Goal: Communication & Community: Participate in discussion

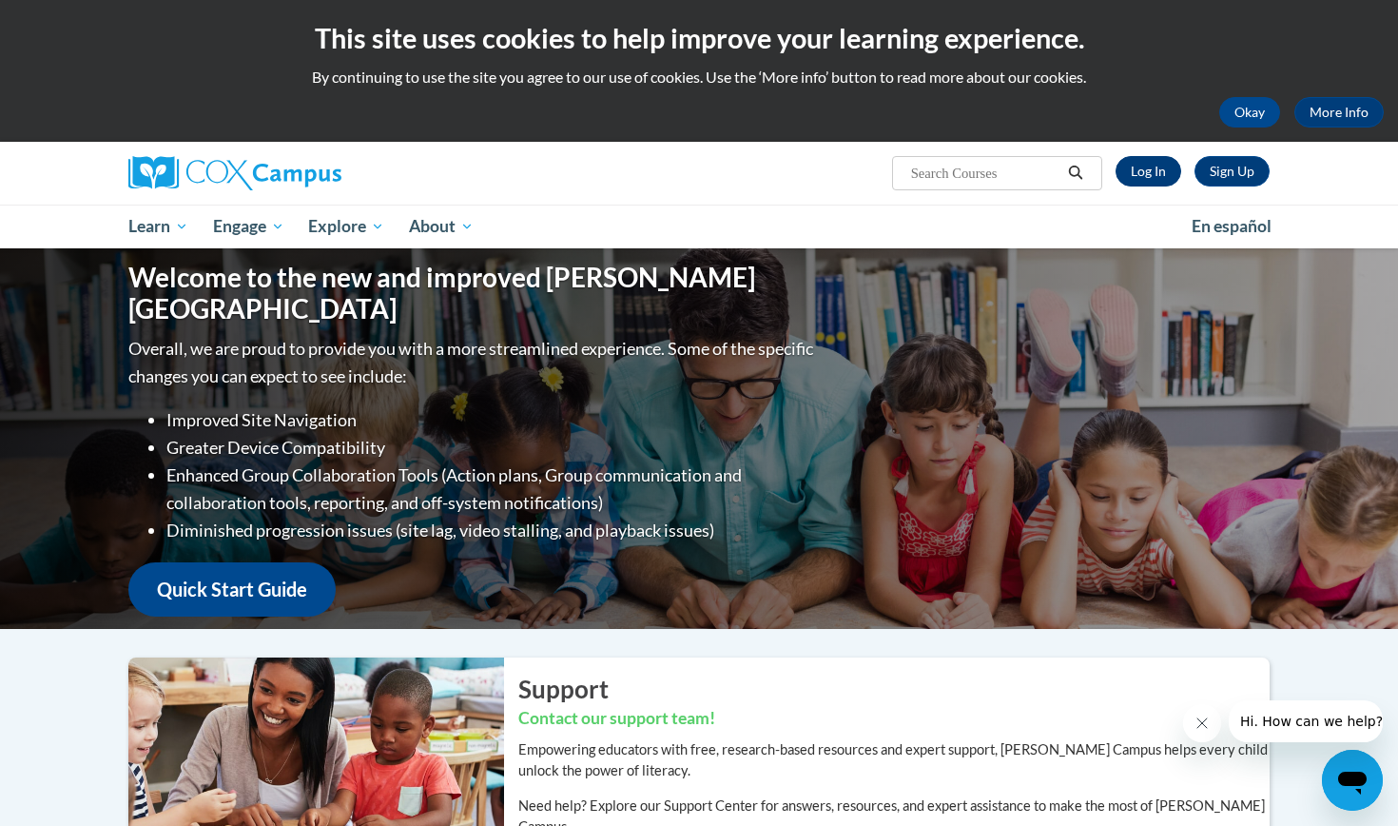
click at [1143, 172] on link "Log In" at bounding box center [1149, 171] width 66 height 30
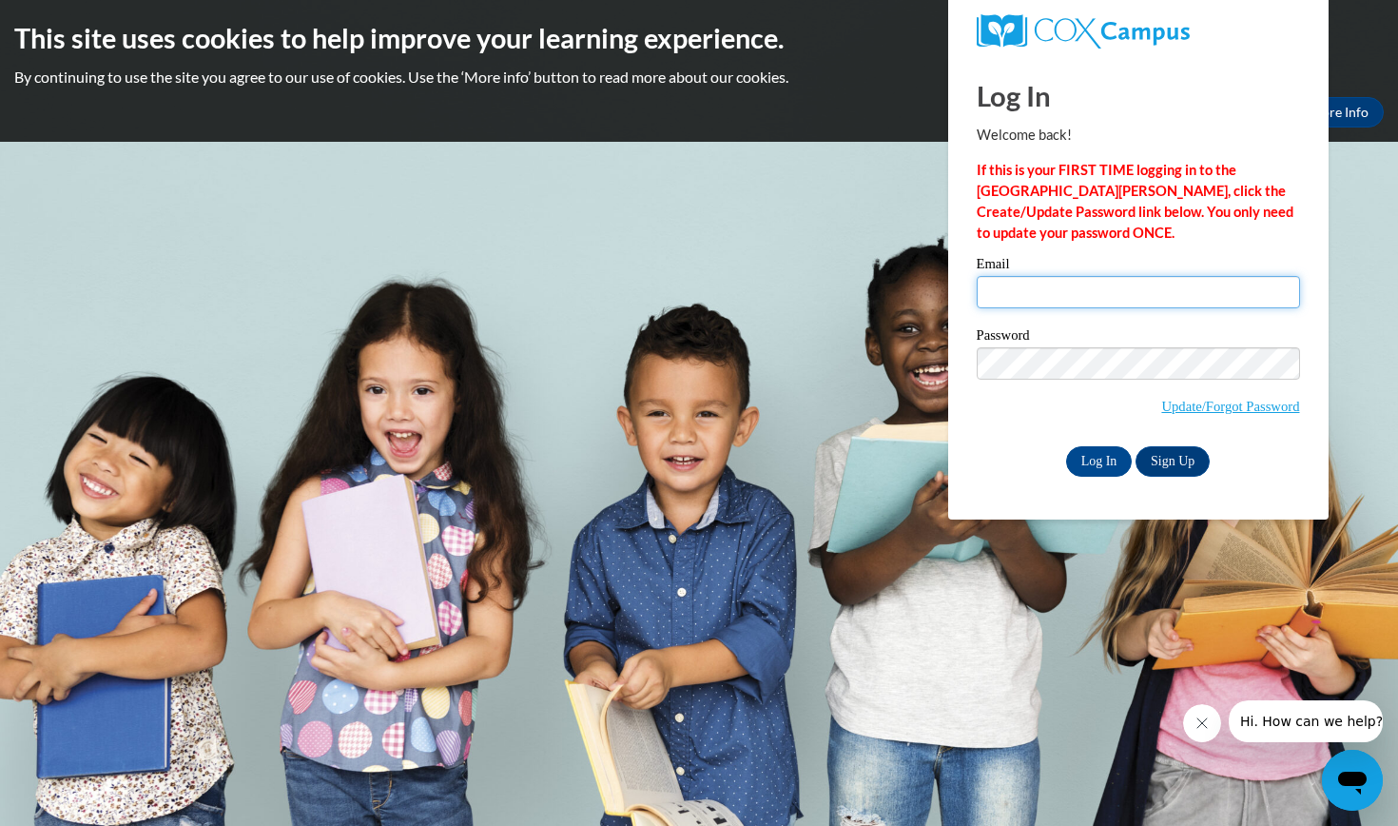
type input "msaunde6@wildcat.fvsu.edu"
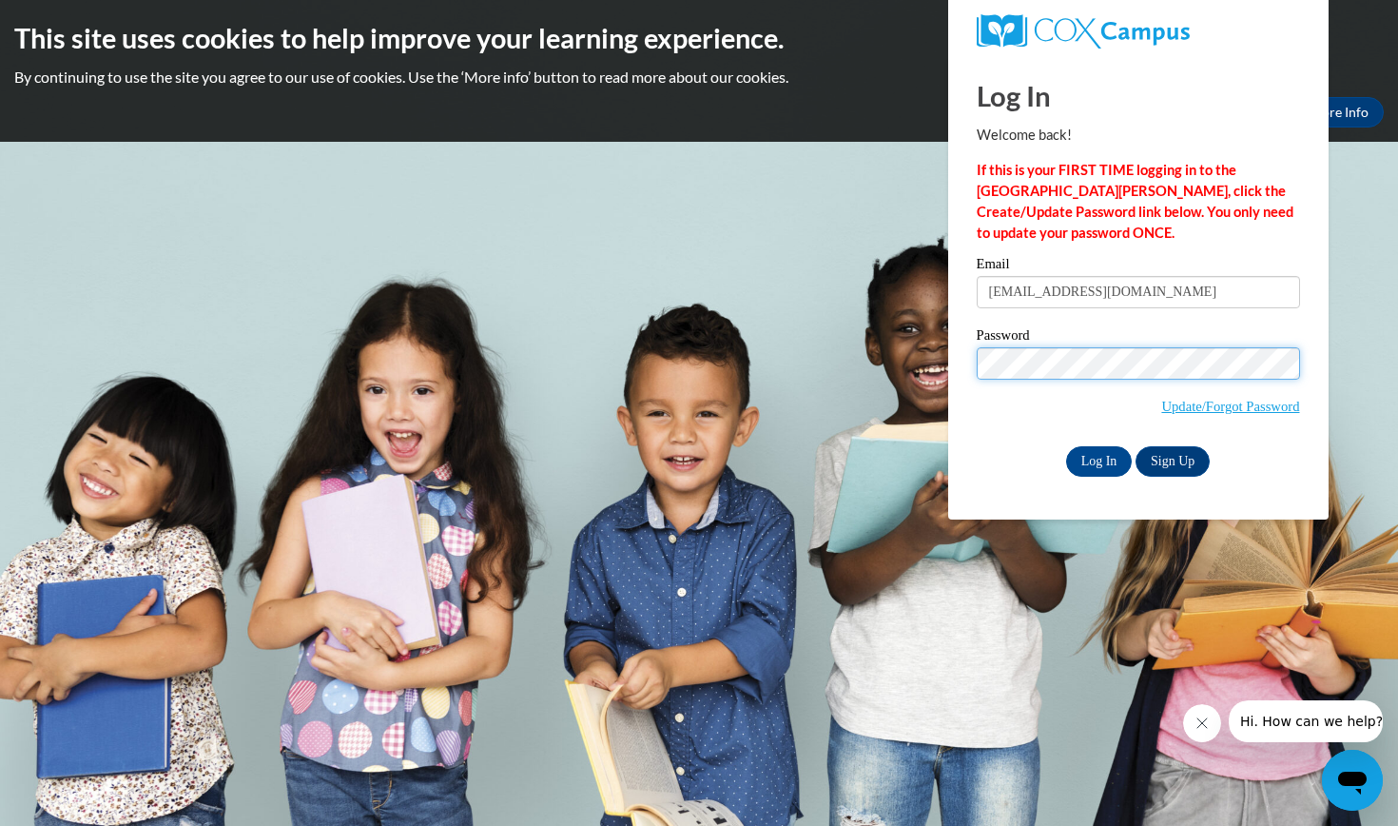
click at [1098, 458] on input "Log In" at bounding box center [1099, 461] width 67 height 30
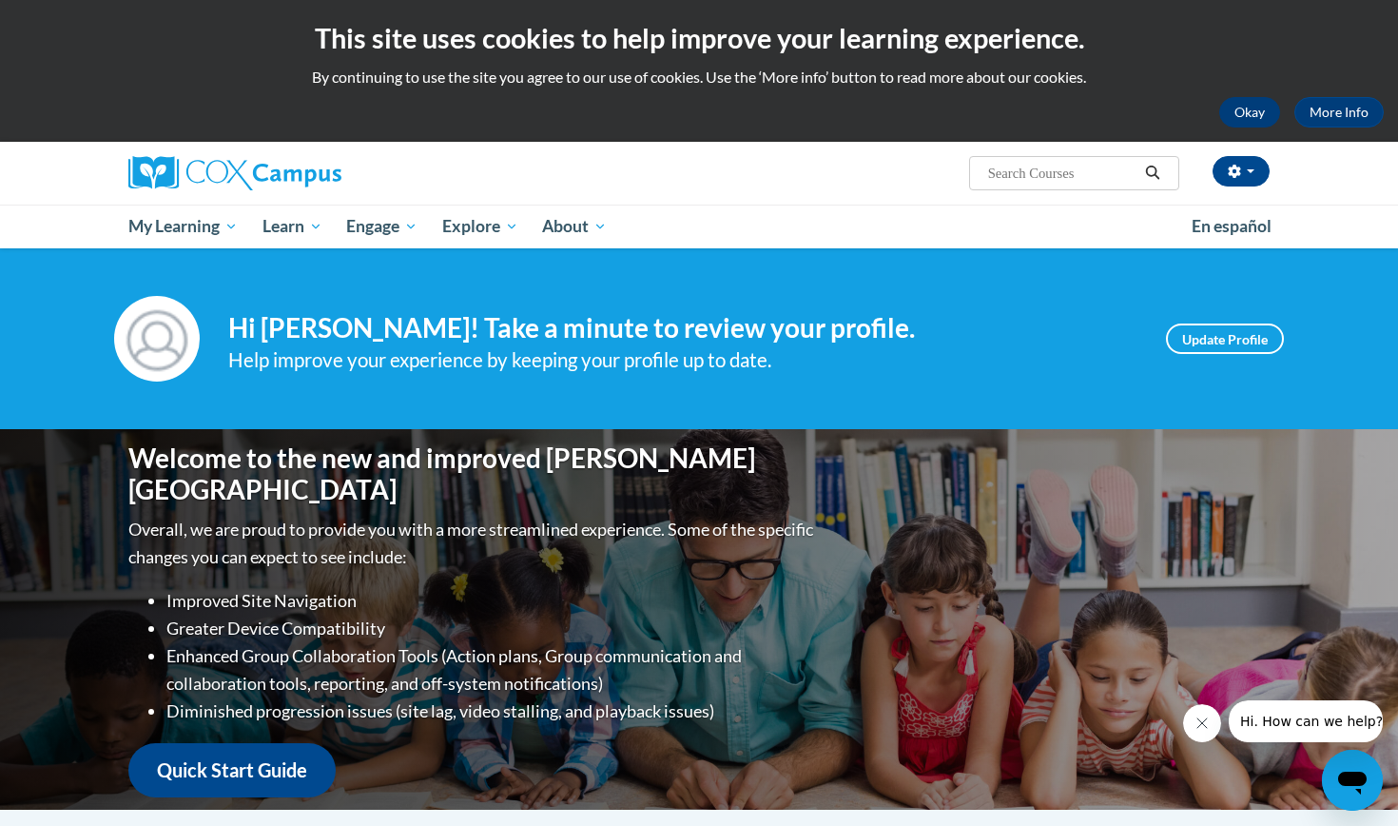
click at [1263, 115] on button "Okay" at bounding box center [1250, 112] width 61 height 30
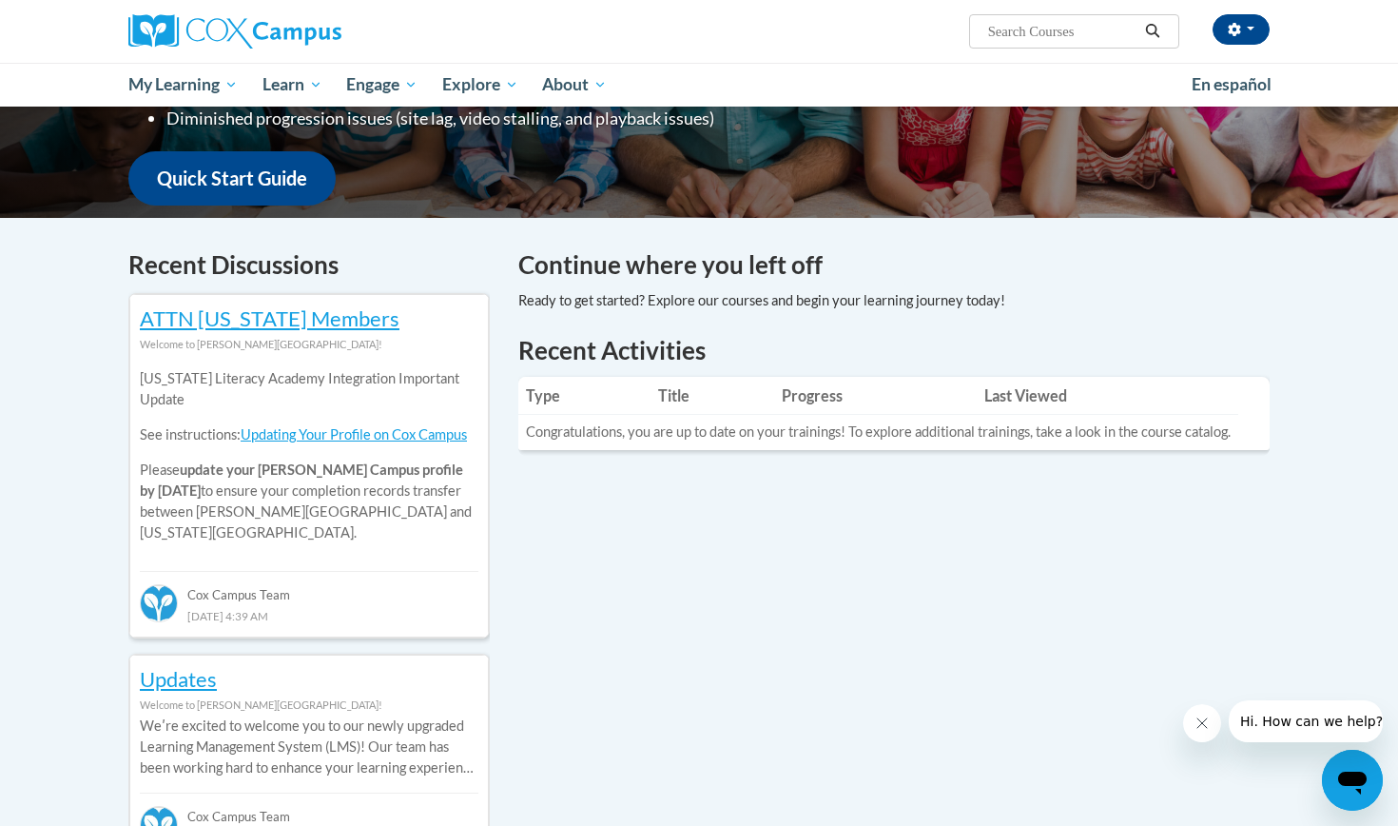
scroll to position [457, 0]
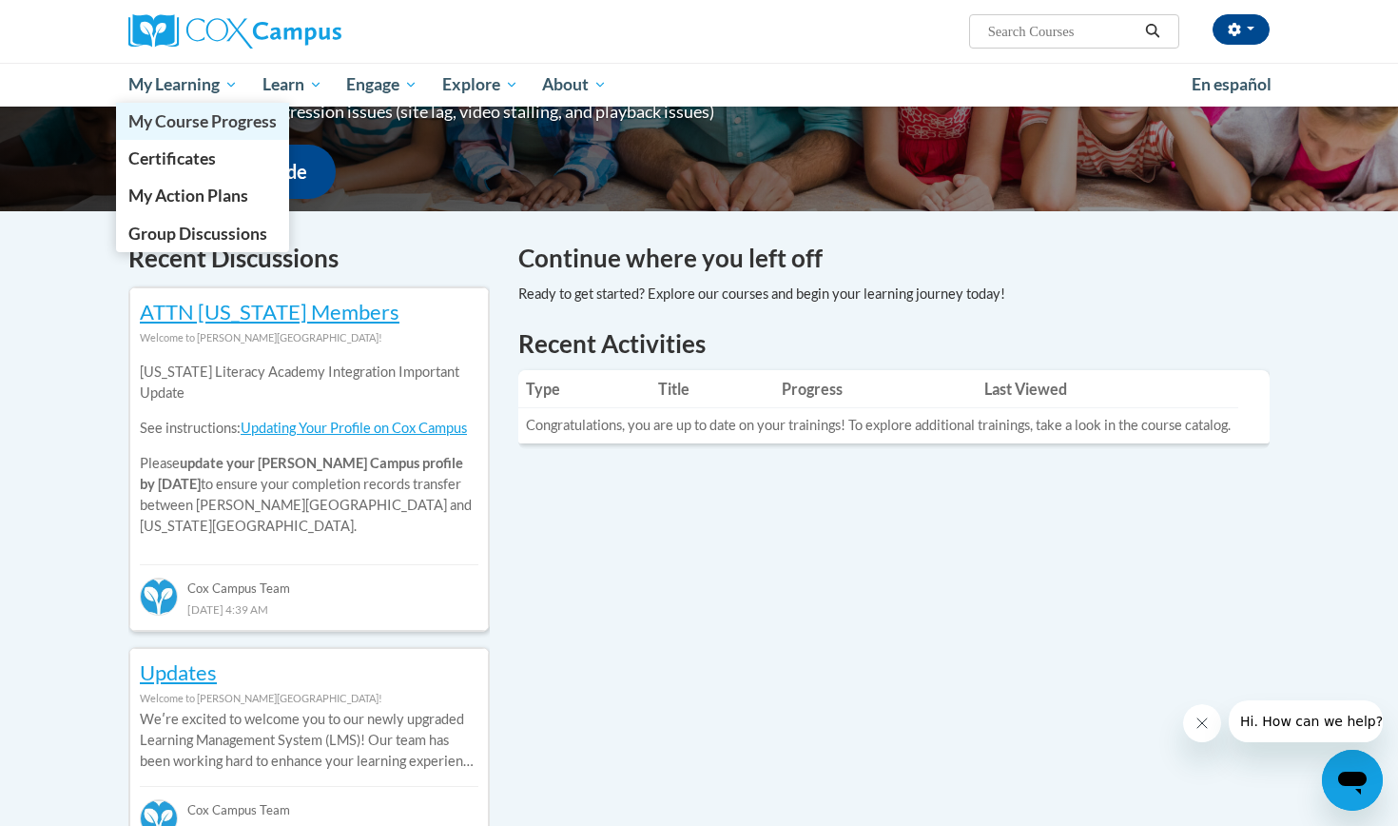
click at [207, 130] on span "My Course Progress" at bounding box center [202, 121] width 148 height 20
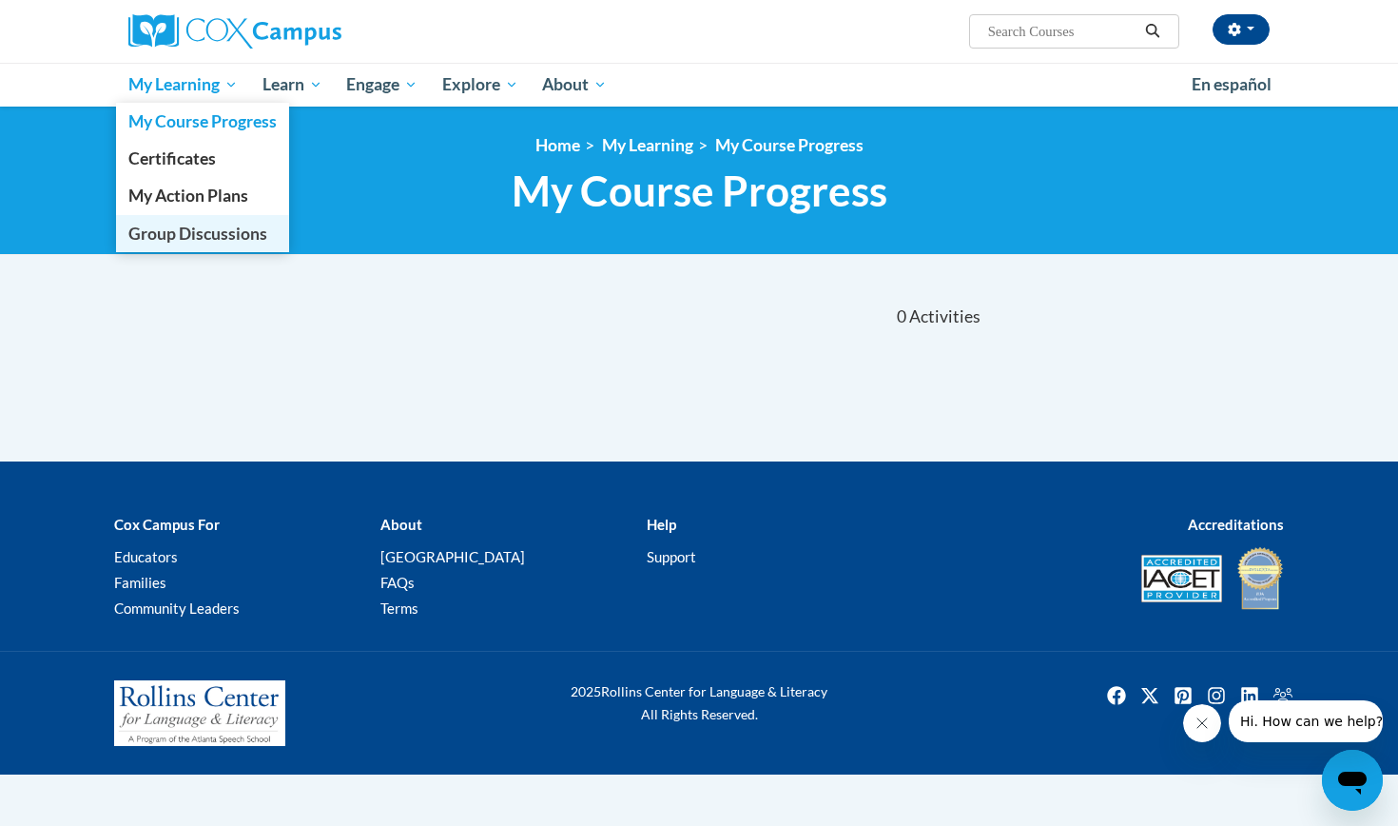
click at [167, 244] on link "Group Discussions" at bounding box center [202, 233] width 173 height 37
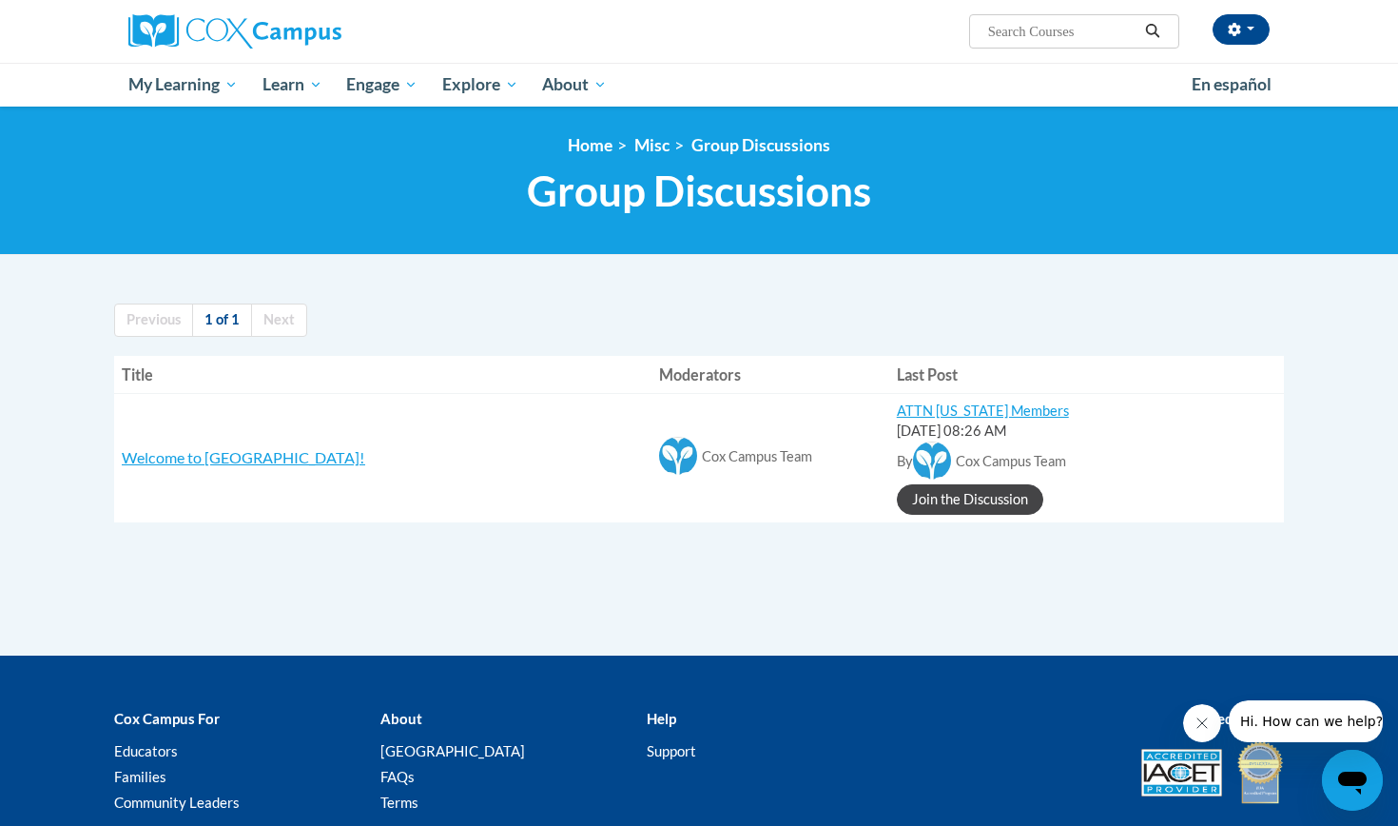
click at [897, 506] on link "Join the Discussion" at bounding box center [970, 499] width 147 height 30
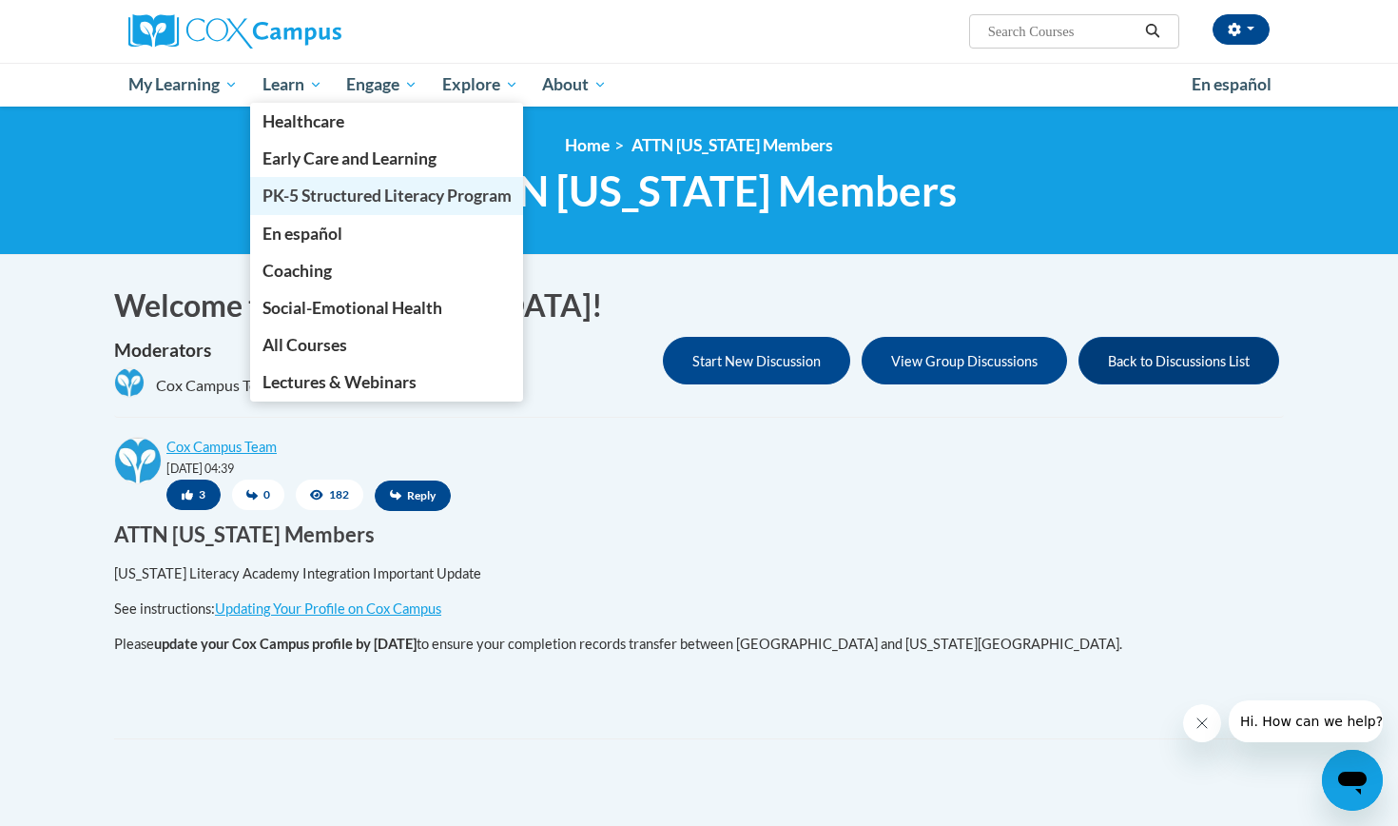
click at [302, 206] on link "PK-5 Structured Literacy Program" at bounding box center [387, 195] width 274 height 37
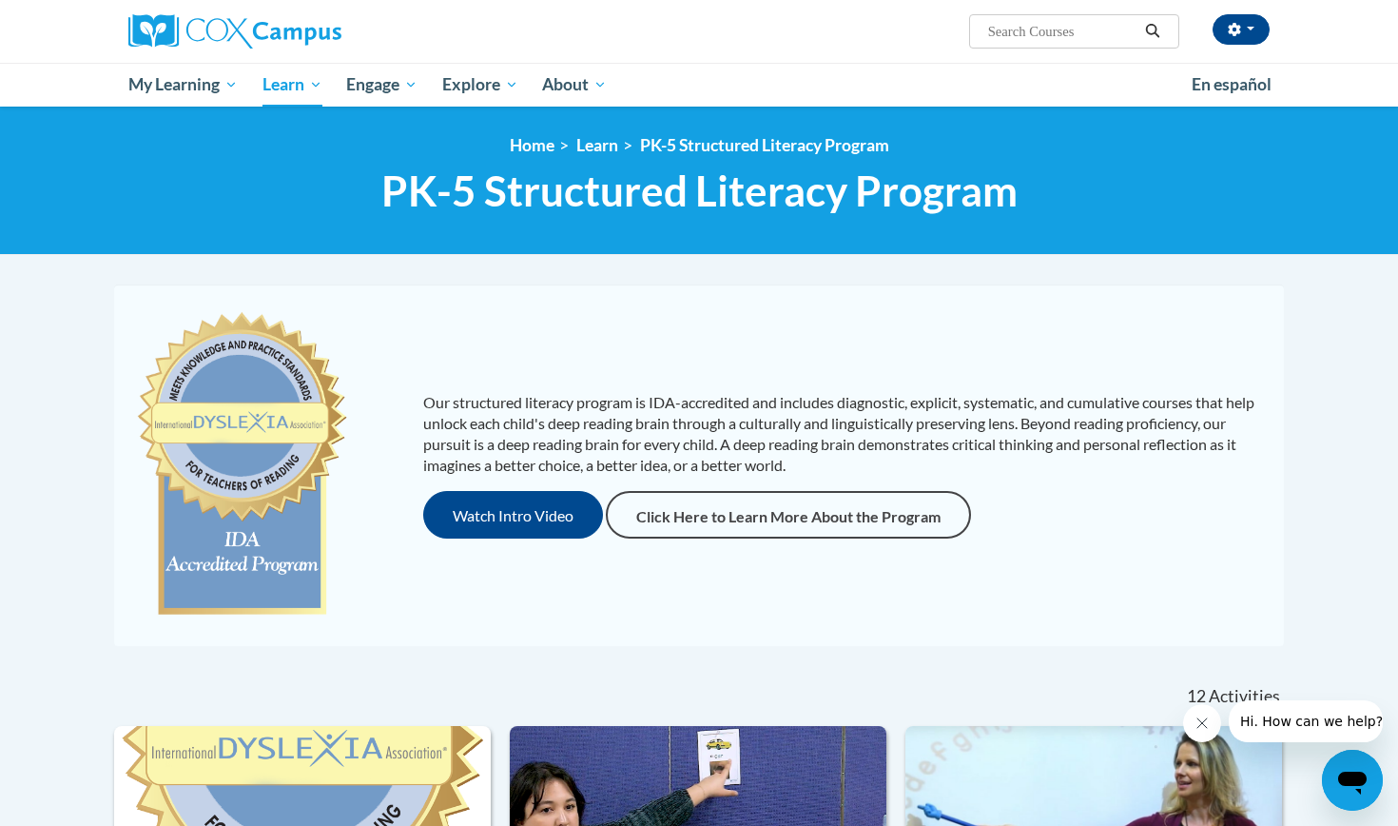
click at [352, 29] on link at bounding box center [309, 31] width 362 height 34
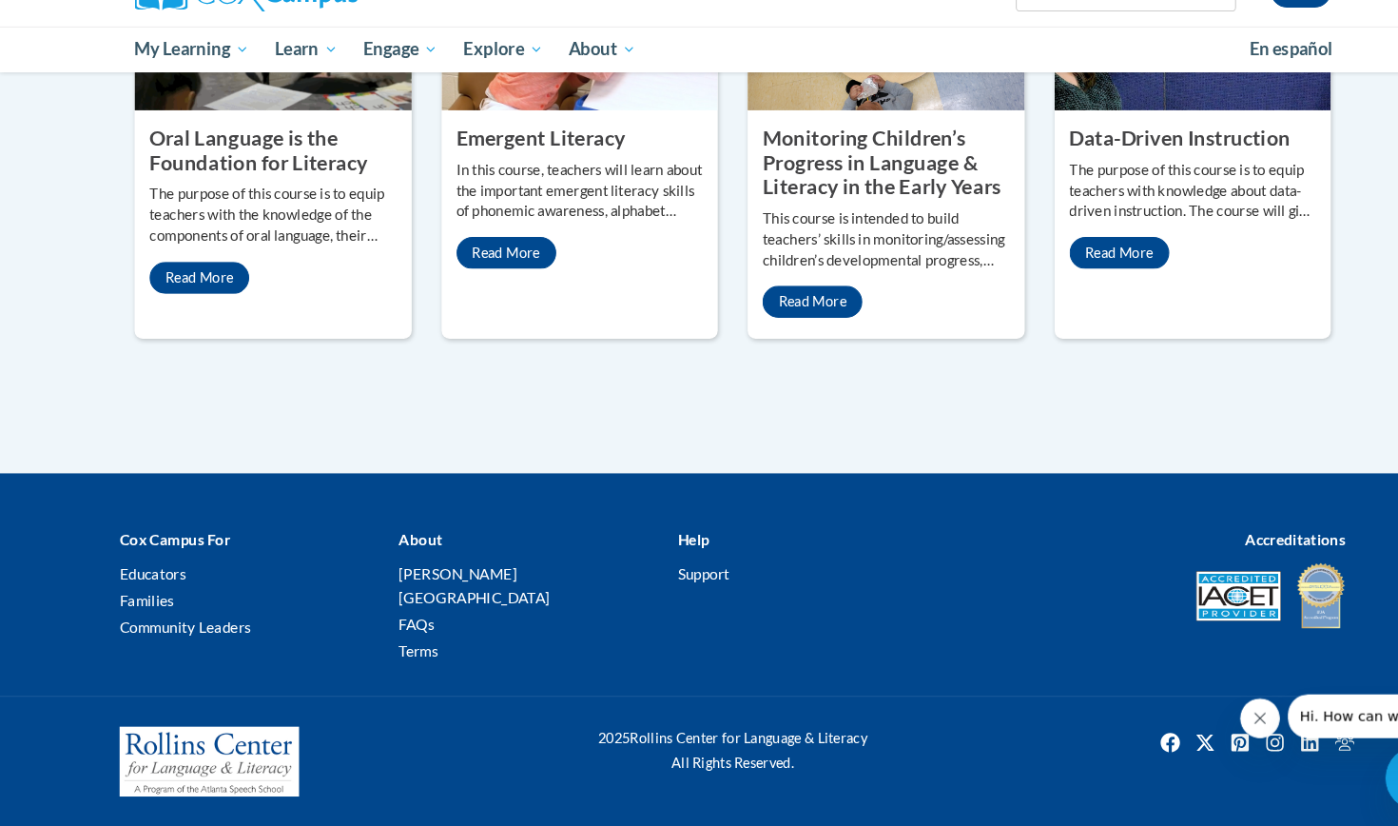
scroll to position [1880, 0]
